Goal: Task Accomplishment & Management: Manage account settings

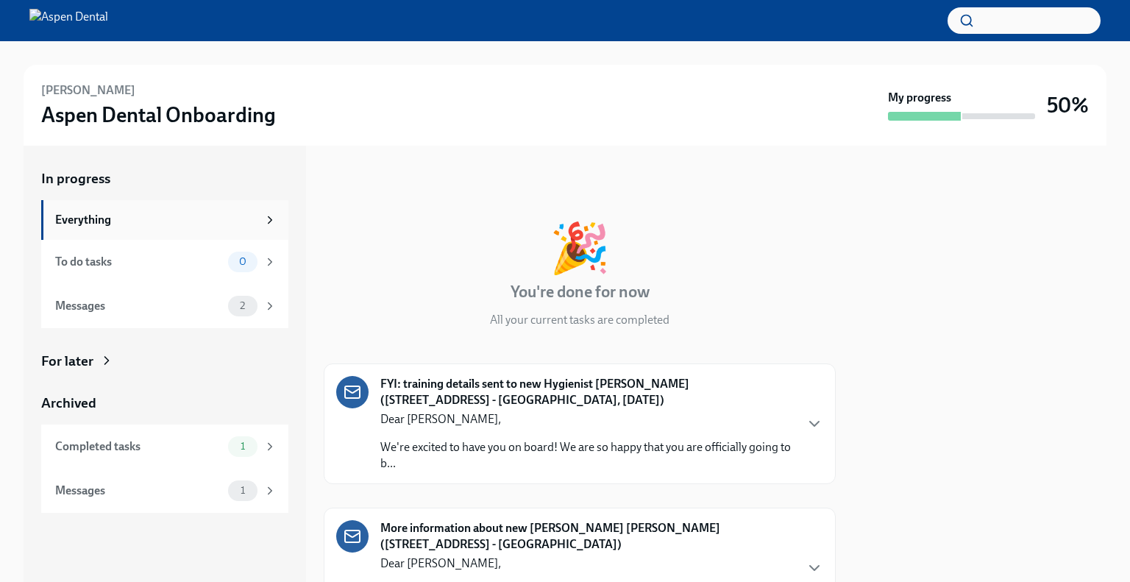
click at [255, 217] on div "Everything" at bounding box center [156, 220] width 202 height 16
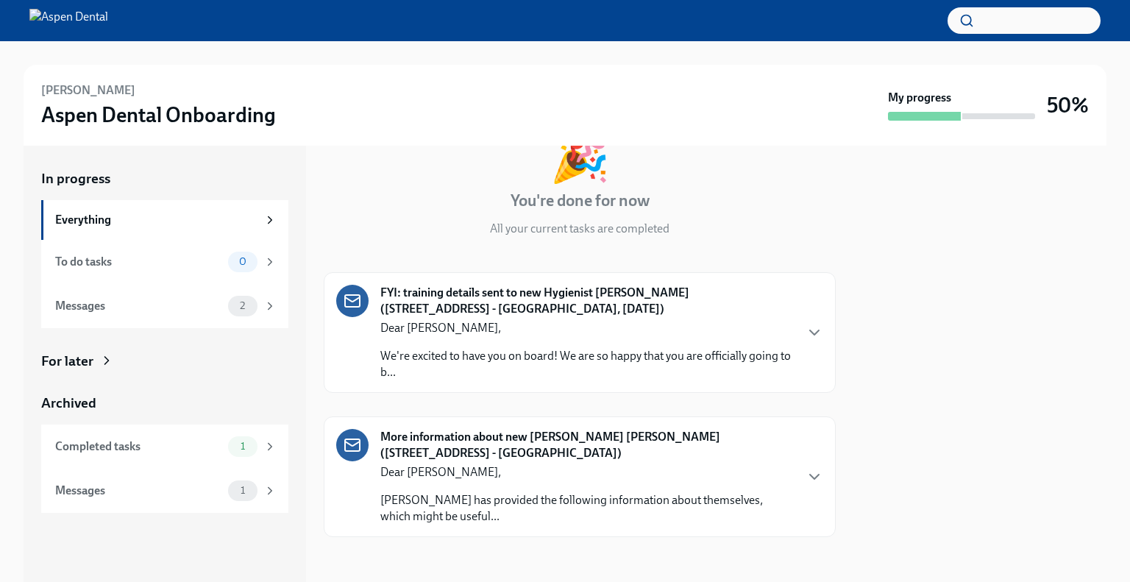
scroll to position [92, 0]
click at [425, 321] on p "Dear Adalyn," at bounding box center [587, 327] width 414 height 16
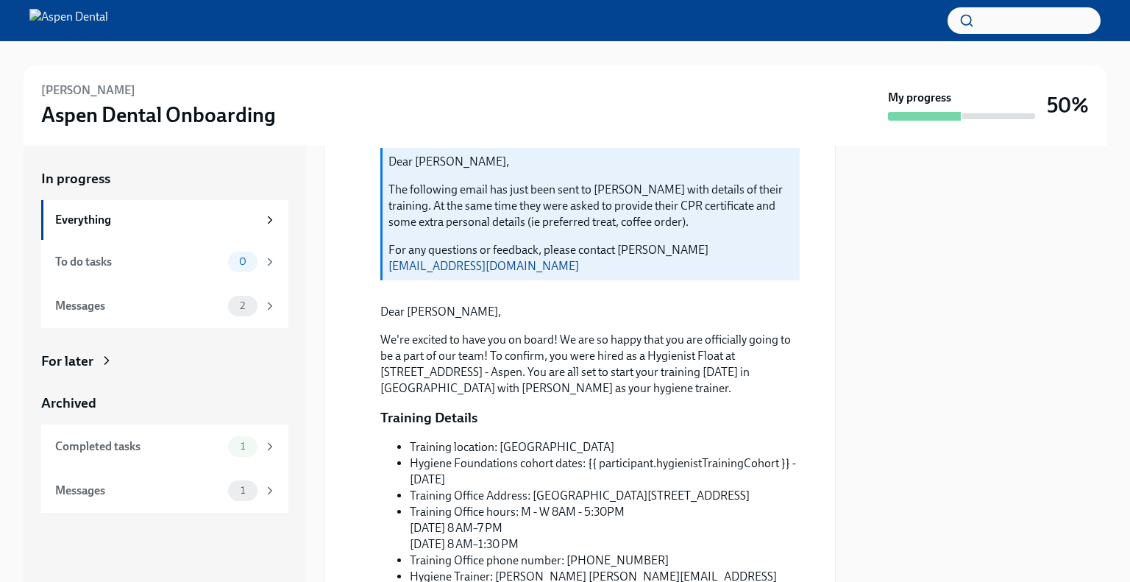
scroll to position [0, 0]
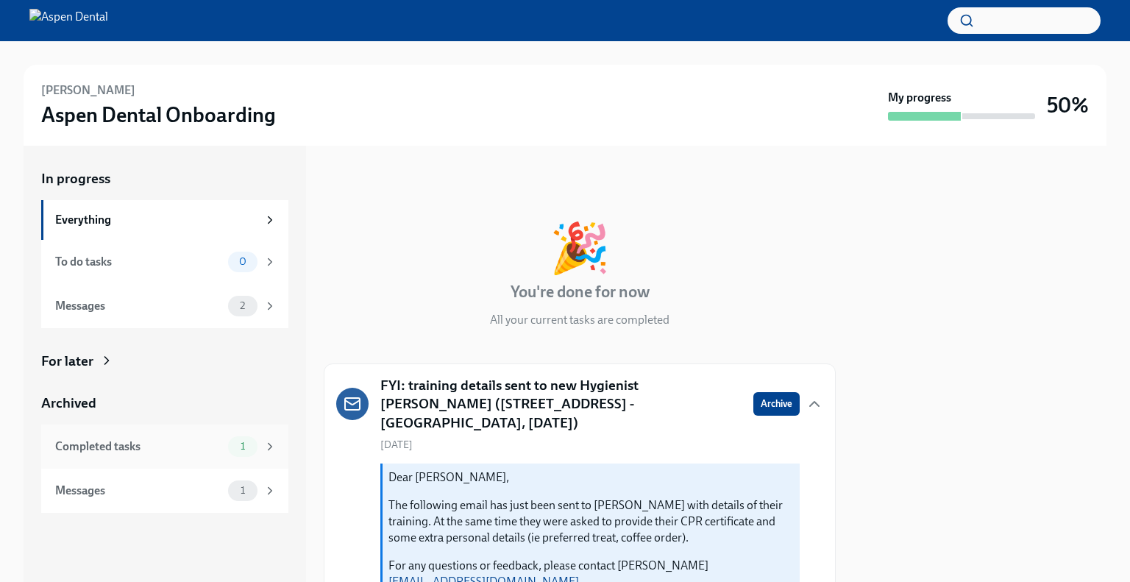
click at [218, 441] on div "Completed tasks" at bounding box center [138, 447] width 167 height 16
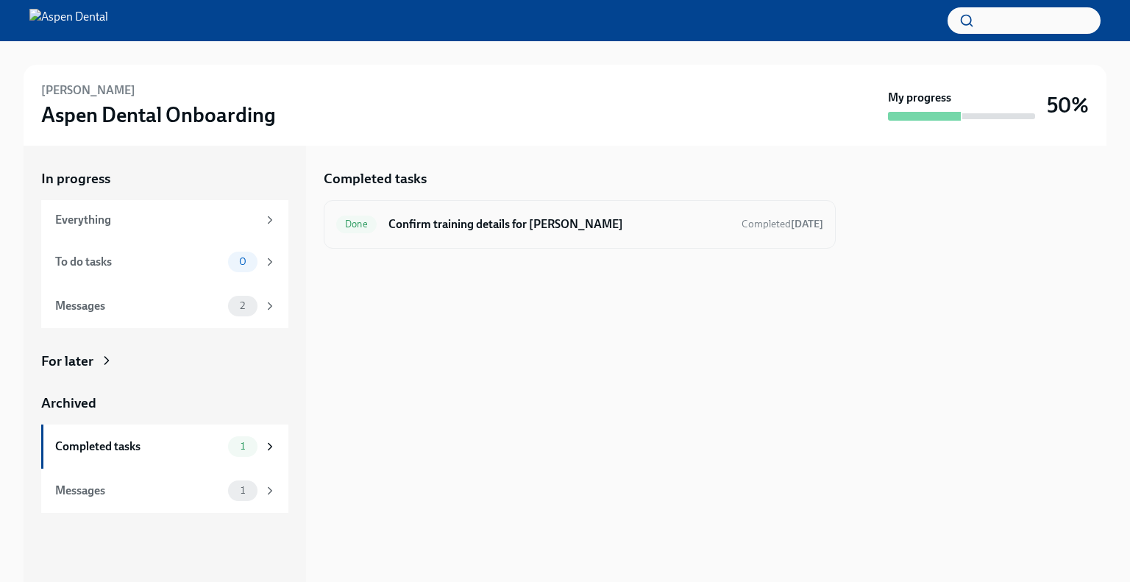
click at [416, 220] on h6 "Confirm training details for Adalyn Davidson" at bounding box center [559, 224] width 341 height 16
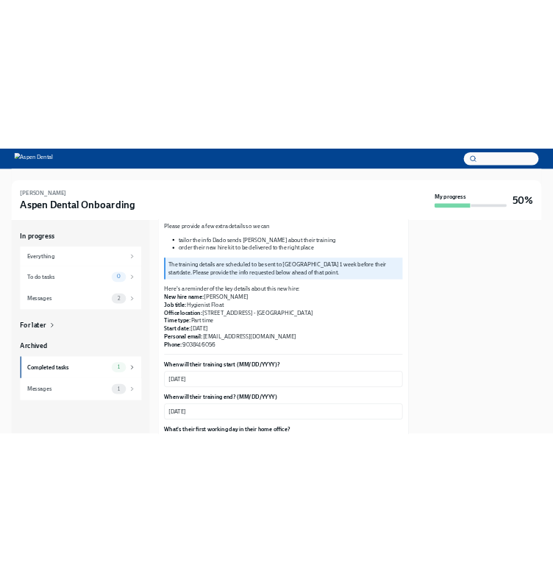
scroll to position [226, 0]
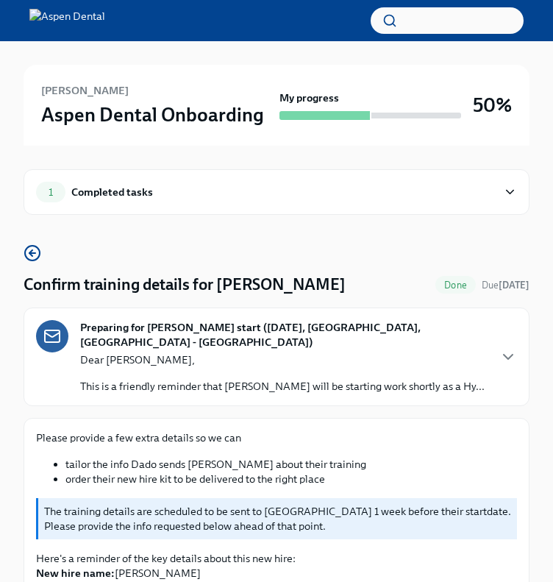
click at [247, 400] on div "Preparing for Adalyn Davidson's start (09/02/2025, 4016 Mount Pleasant, TX - As…" at bounding box center [277, 357] width 506 height 99
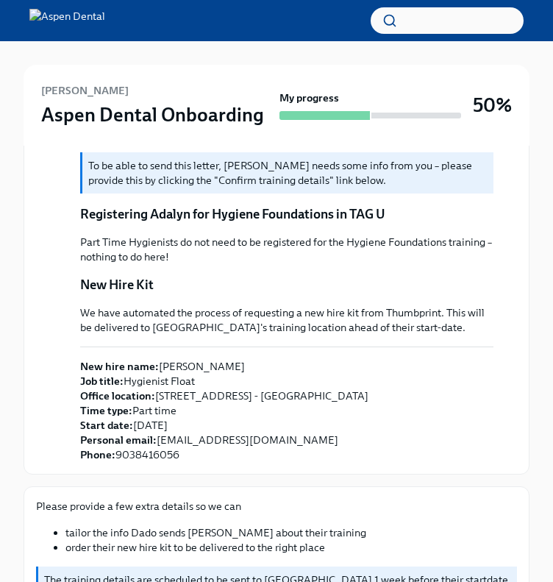
scroll to position [474, 0]
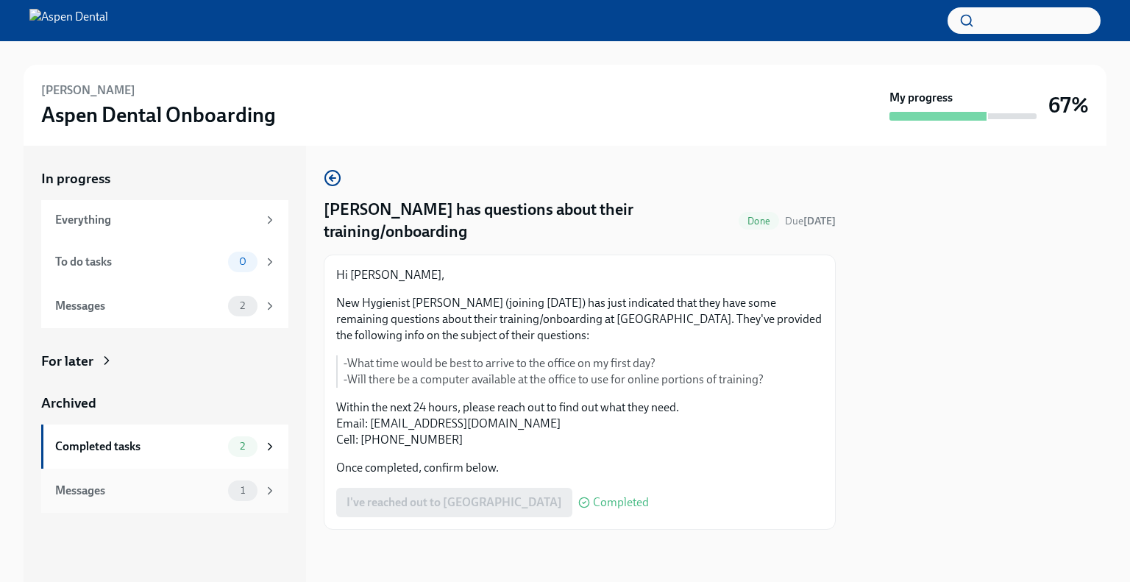
click at [141, 489] on div "Messages" at bounding box center [138, 491] width 167 height 16
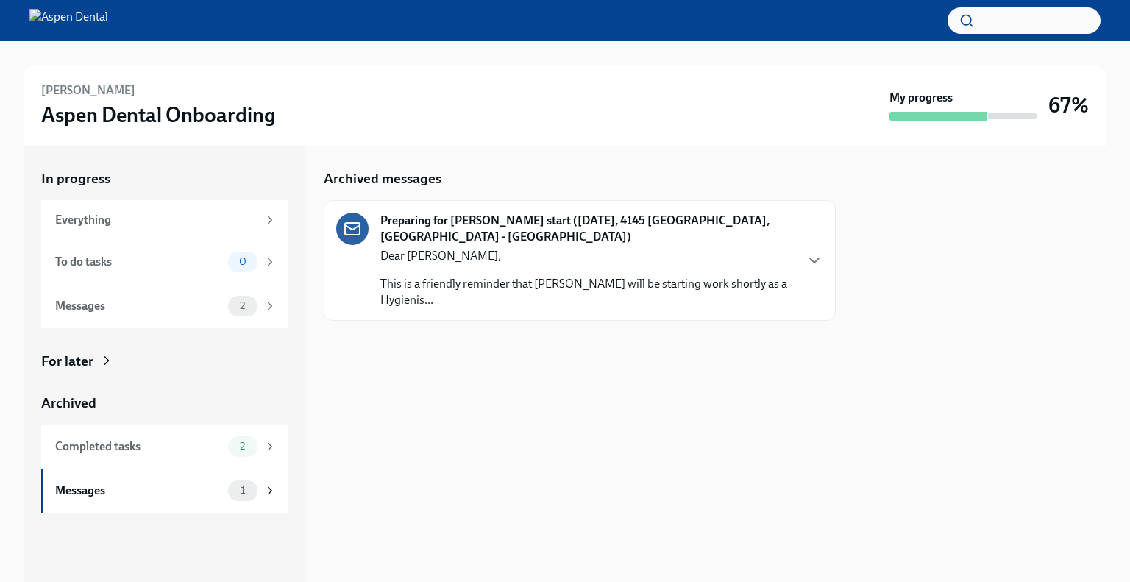
click at [444, 271] on div "Dear [PERSON_NAME], This is a friendly reminder that [PERSON_NAME] will be star…" at bounding box center [587, 278] width 414 height 60
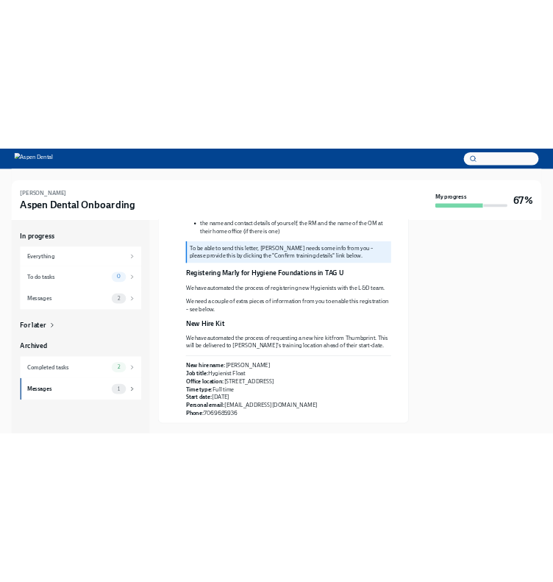
scroll to position [383, 0]
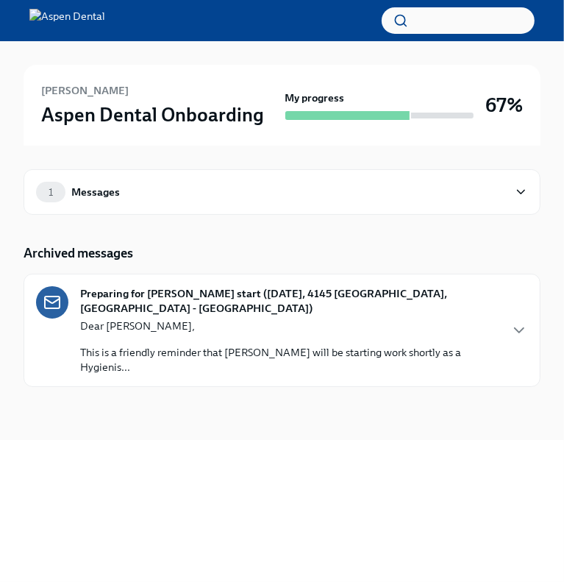
click at [202, 347] on div "Preparing for [PERSON_NAME] start ([DATE], [STREET_ADDRESS] - Aspen) Dear [PERS…" at bounding box center [282, 330] width 517 height 113
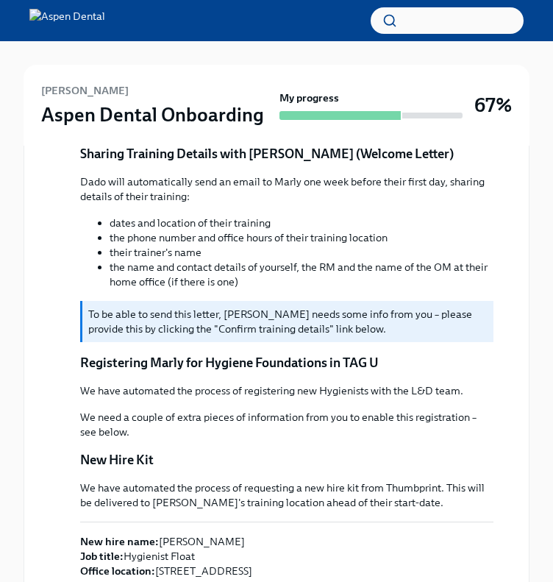
scroll to position [411, 0]
